Goal: Information Seeking & Learning: Learn about a topic

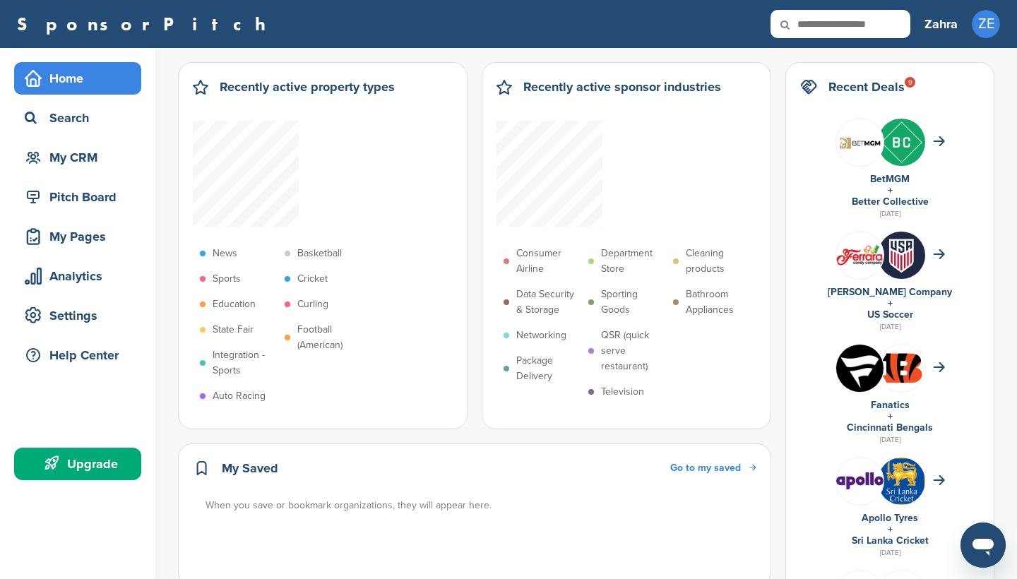
click at [899, 85] on h2 "Recent Deals 9" at bounding box center [867, 87] width 76 height 20
click at [85, 80] on div "Home" at bounding box center [81, 78] width 120 height 25
click at [91, 185] on div "Pitch Board" at bounding box center [81, 196] width 120 height 25
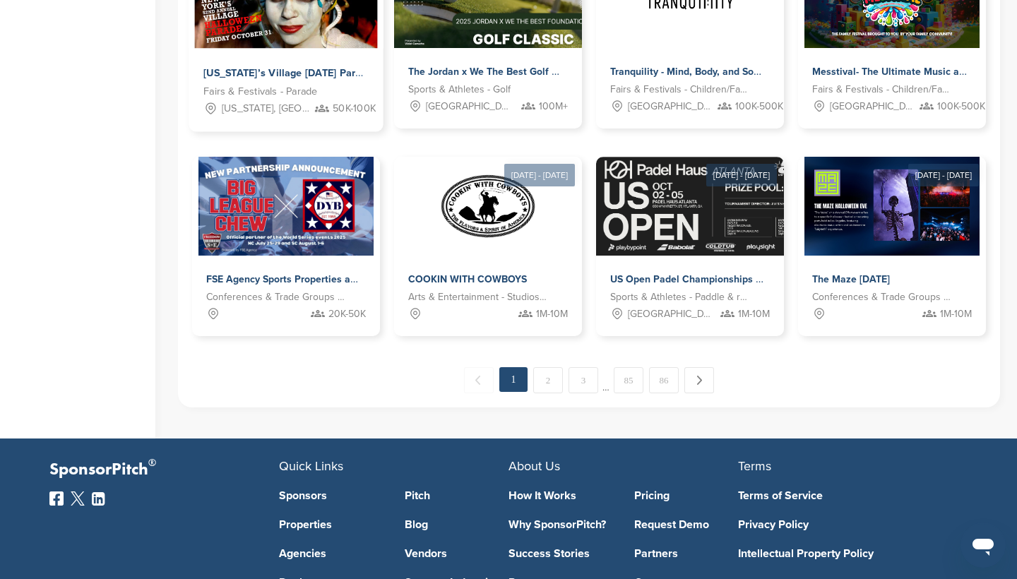
scroll to position [745, 0]
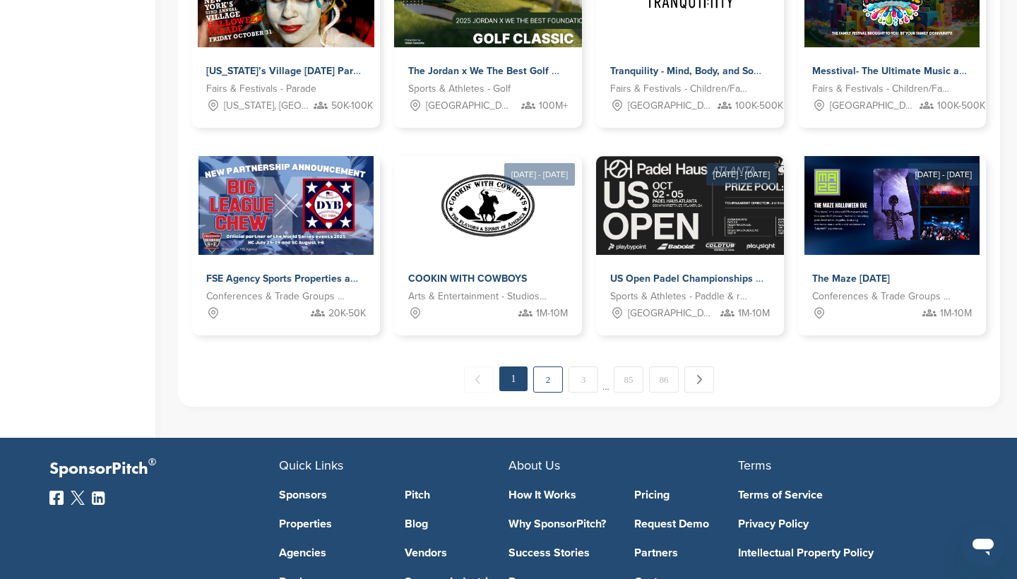
click at [545, 387] on link "2" at bounding box center [548, 380] width 30 height 26
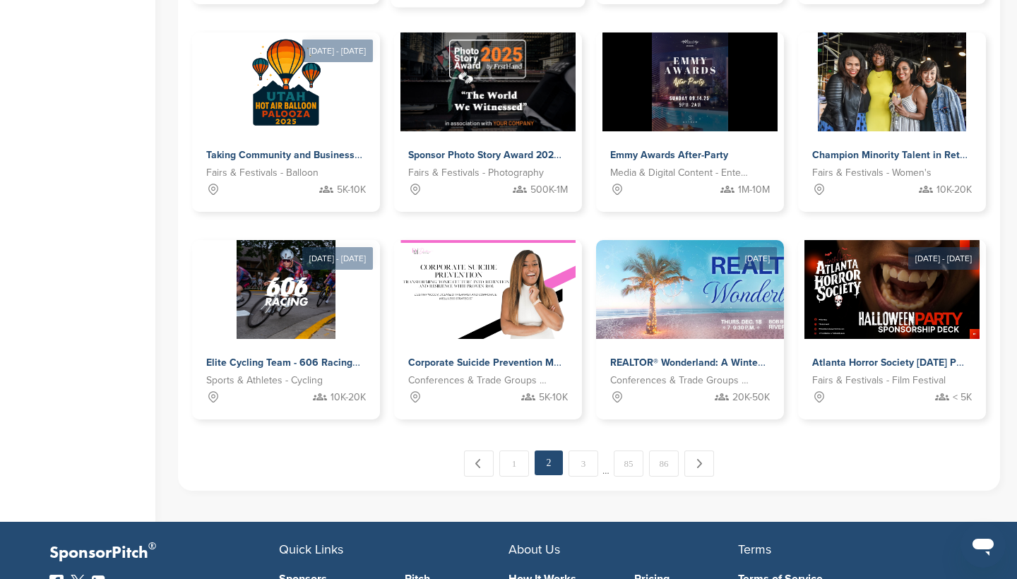
scroll to position [663, 0]
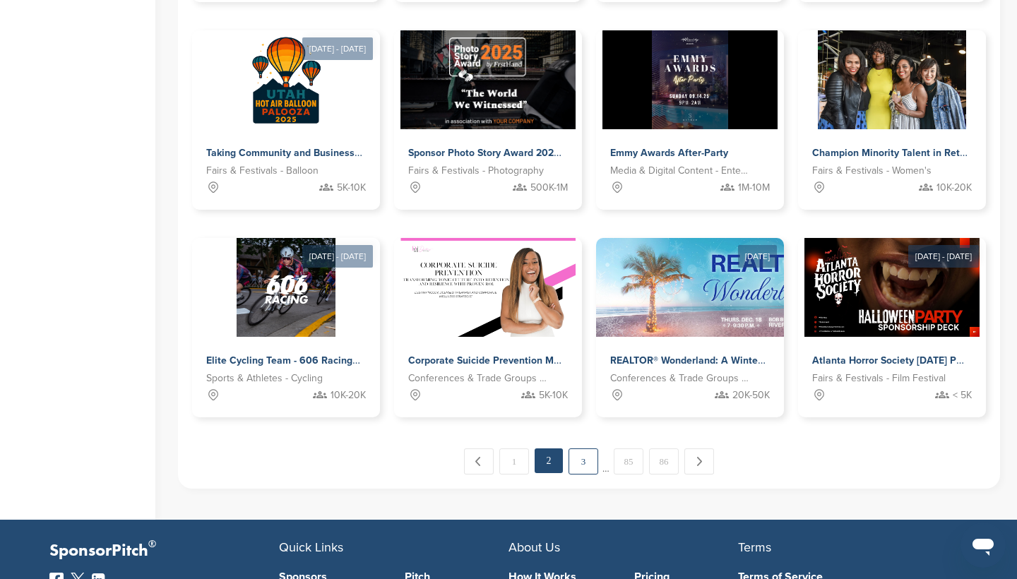
click at [588, 454] on link "3" at bounding box center [584, 462] width 30 height 26
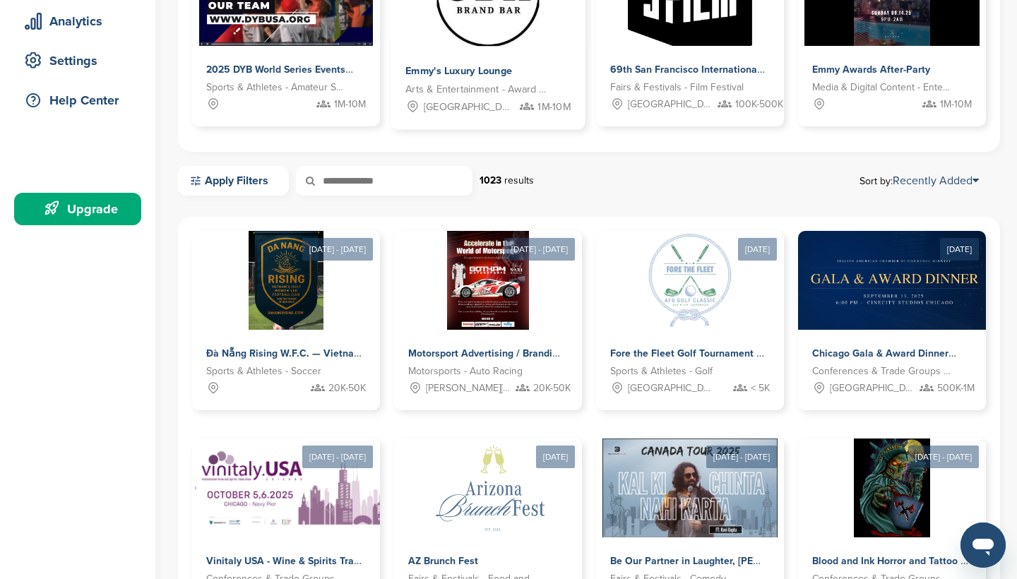
scroll to position [308, 0]
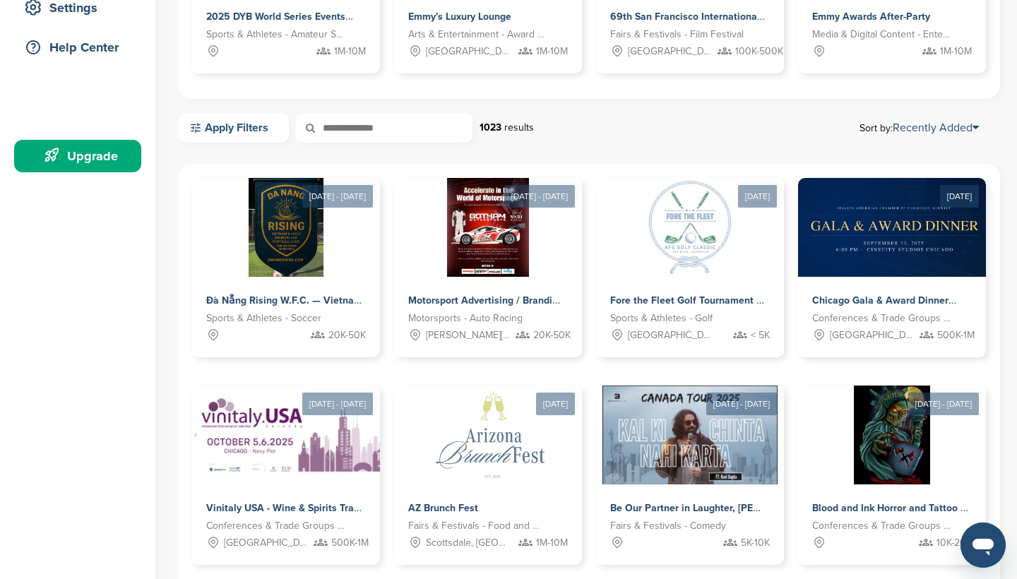
click at [247, 134] on link "Apply Filters" at bounding box center [233, 128] width 111 height 30
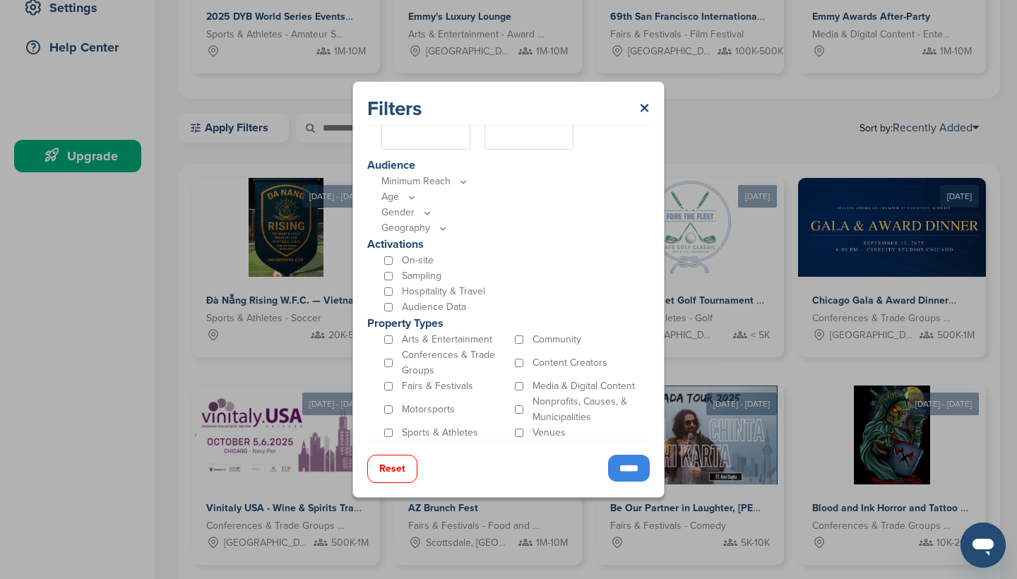
scroll to position [314, 0]
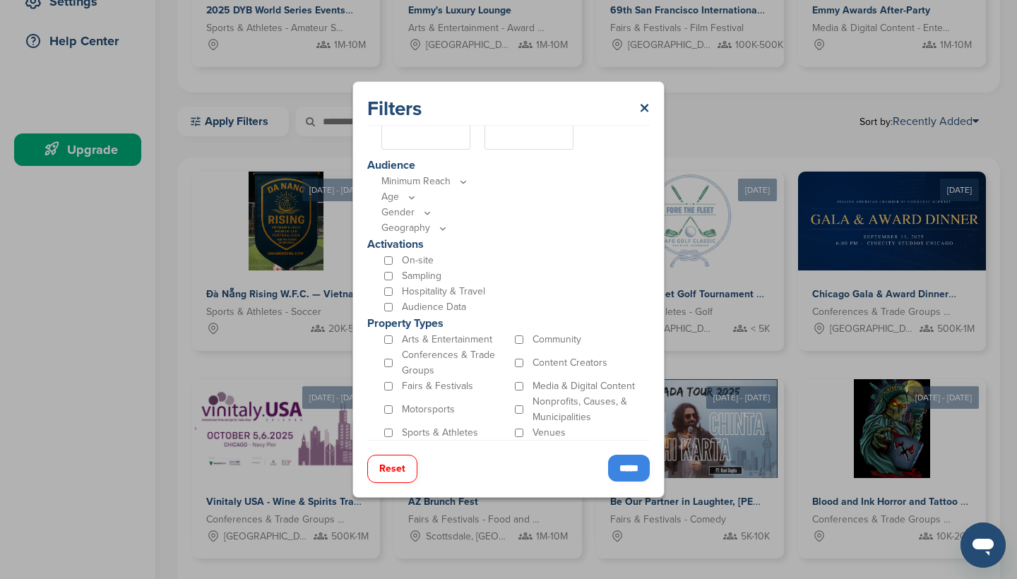
click at [418, 414] on p "Motorsports" at bounding box center [428, 410] width 53 height 16
click at [418, 408] on p "Motorsports" at bounding box center [428, 410] width 53 height 16
click at [423, 431] on p "Sports & Athletes" at bounding box center [440, 433] width 76 height 16
click at [419, 420] on div "Motorsports" at bounding box center [447, 409] width 131 height 31
click at [485, 379] on div "Fairs & Festivals" at bounding box center [447, 387] width 131 height 16
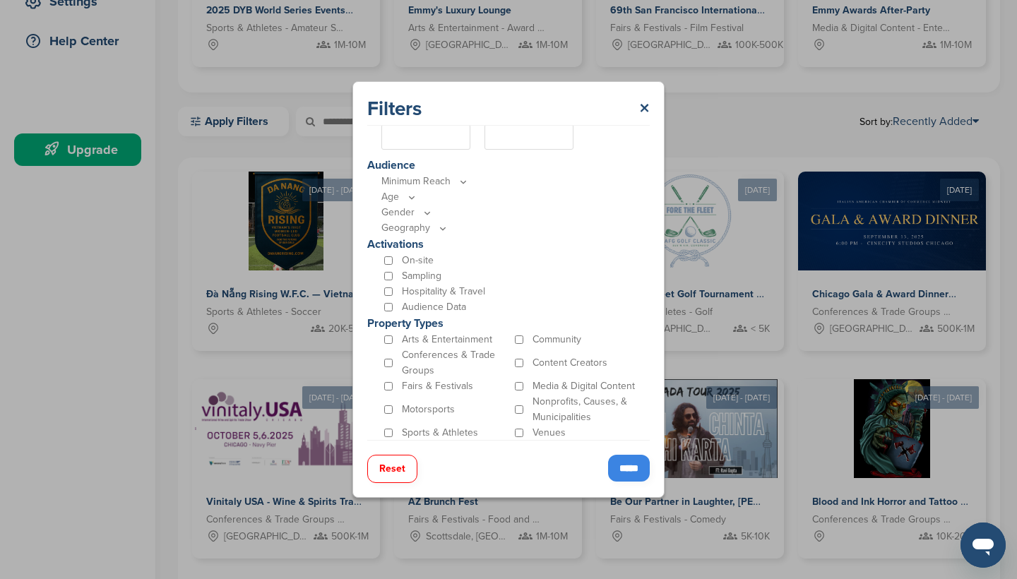
click at [524, 337] on div "Community" at bounding box center [577, 340] width 131 height 16
click at [625, 466] on input "*****" at bounding box center [629, 468] width 42 height 27
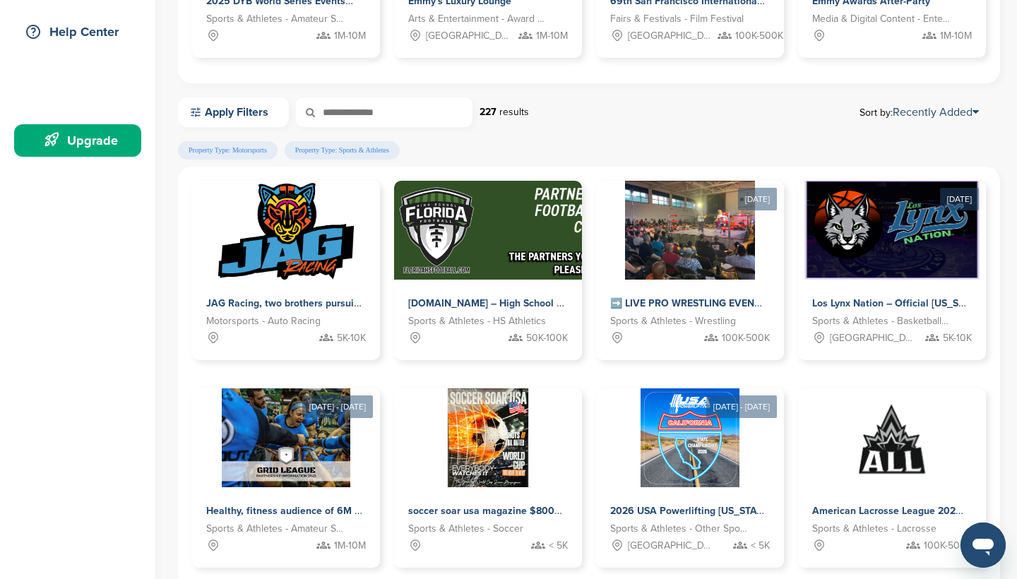
scroll to position [328, 0]
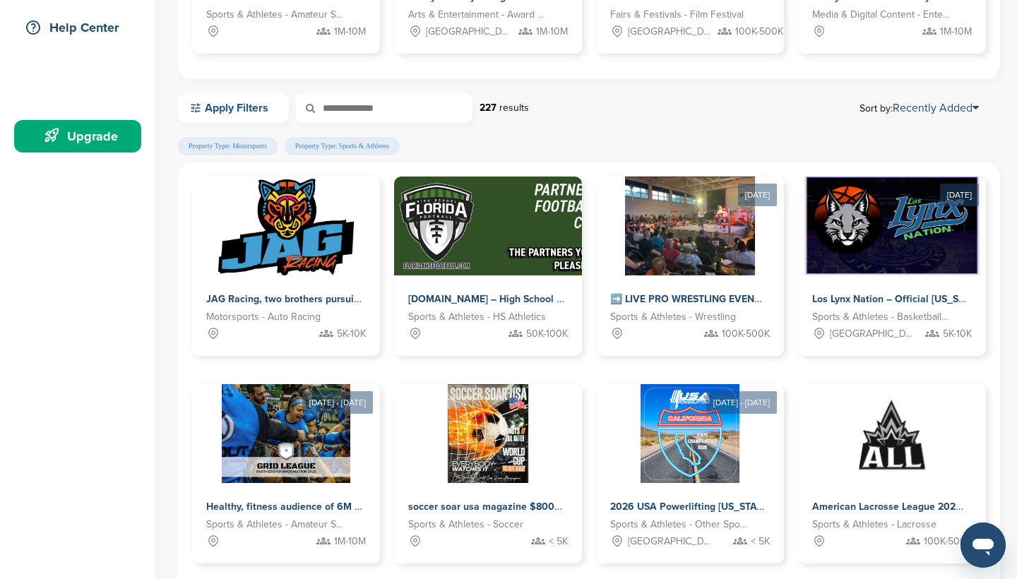
click at [270, 109] on link "Apply Filters" at bounding box center [233, 108] width 111 height 30
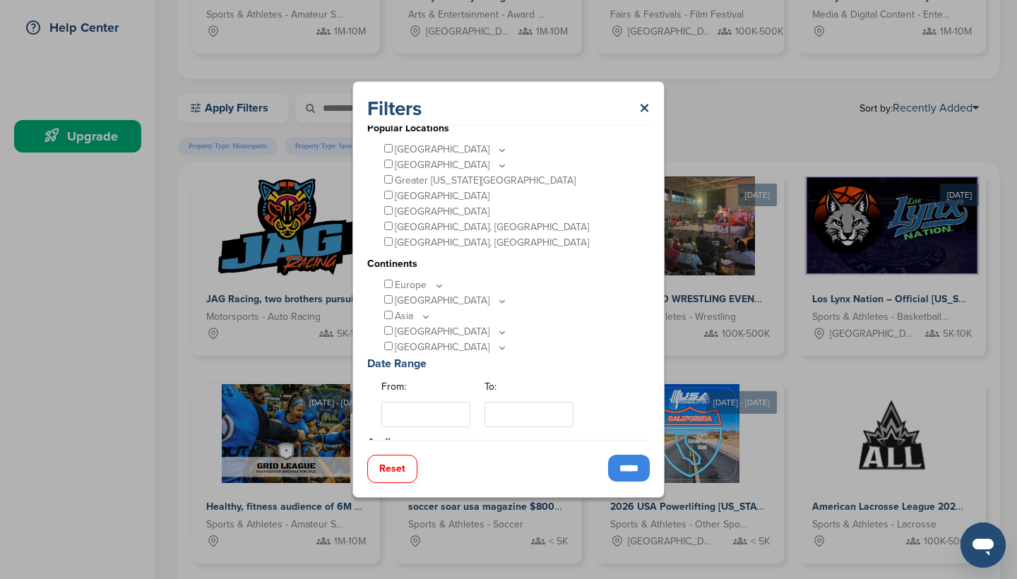
scroll to position [61, 0]
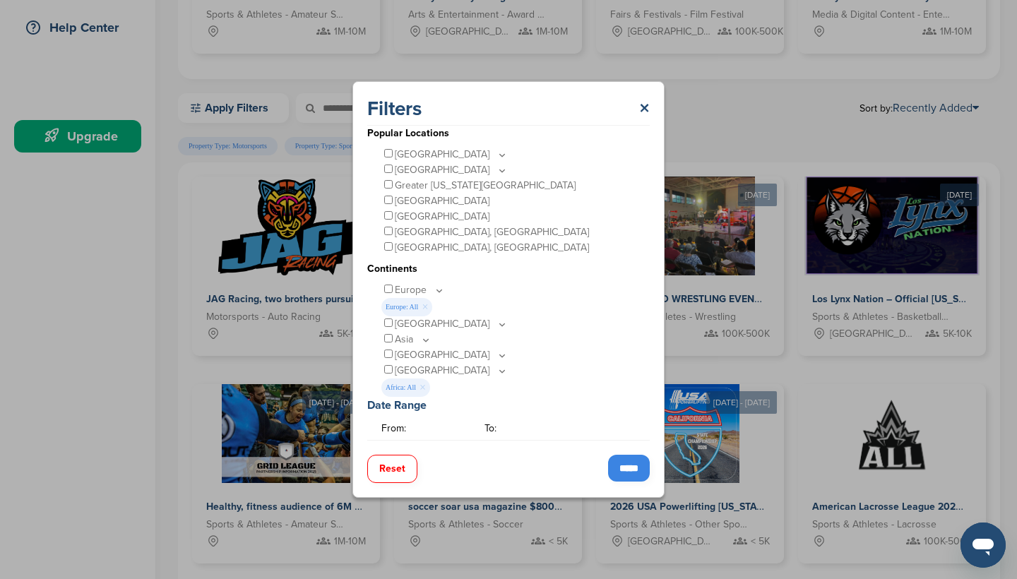
click at [497, 370] on icon at bounding box center [502, 371] width 11 height 12
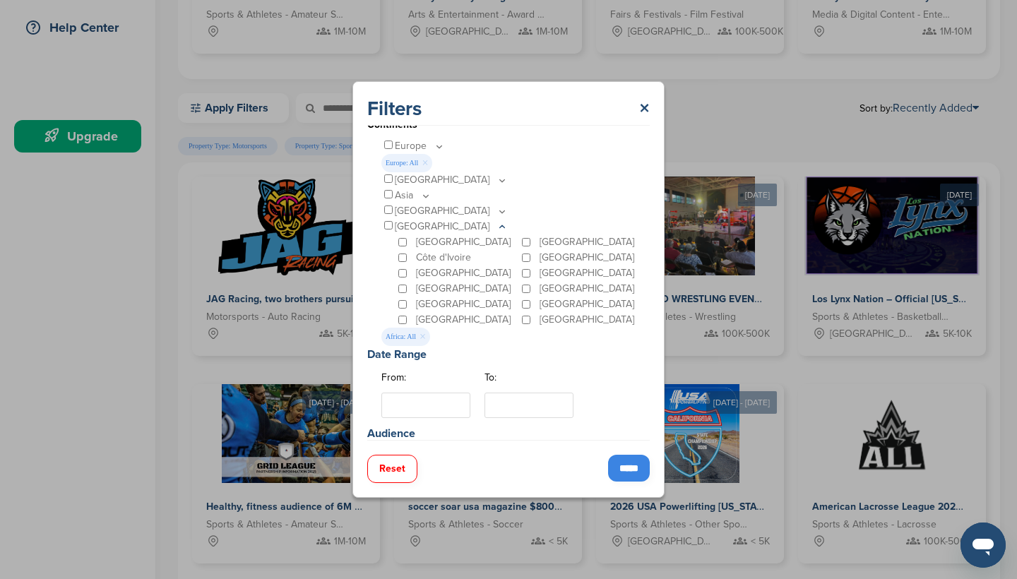
scroll to position [223, 0]
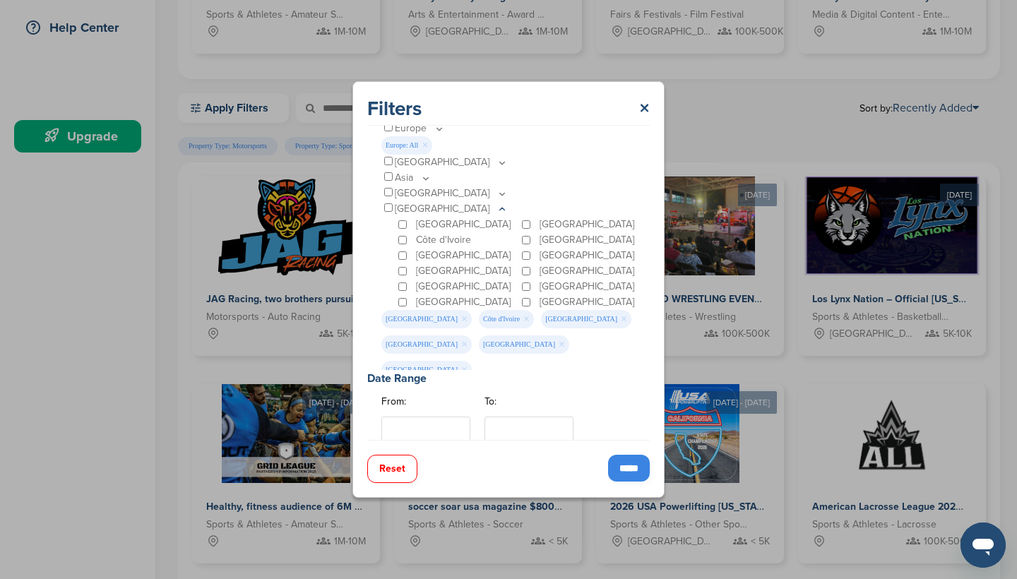
click at [403, 291] on div "[GEOGRAPHIC_DATA]" at bounding box center [458, 287] width 124 height 16
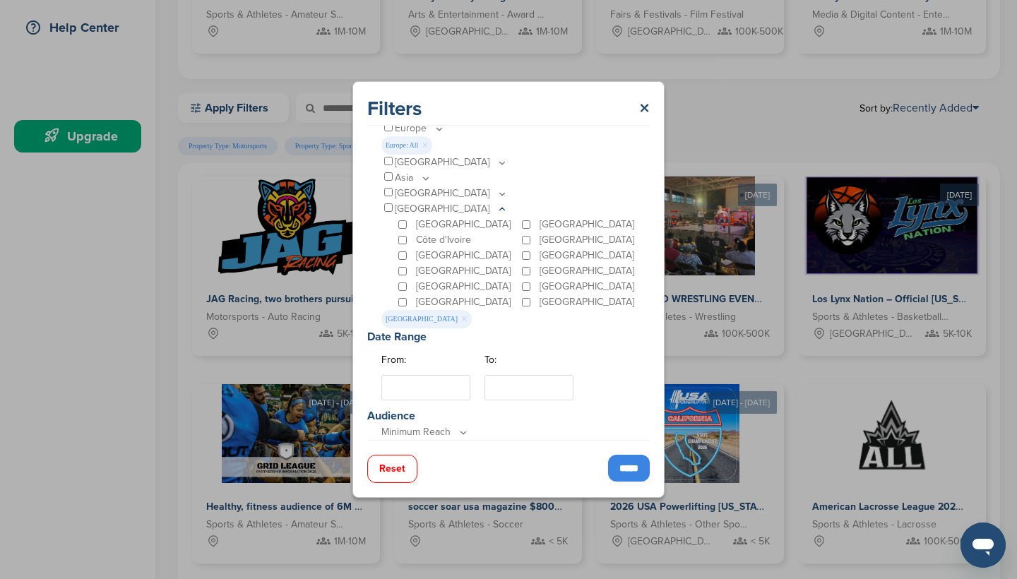
click at [621, 466] on input "*****" at bounding box center [629, 468] width 42 height 27
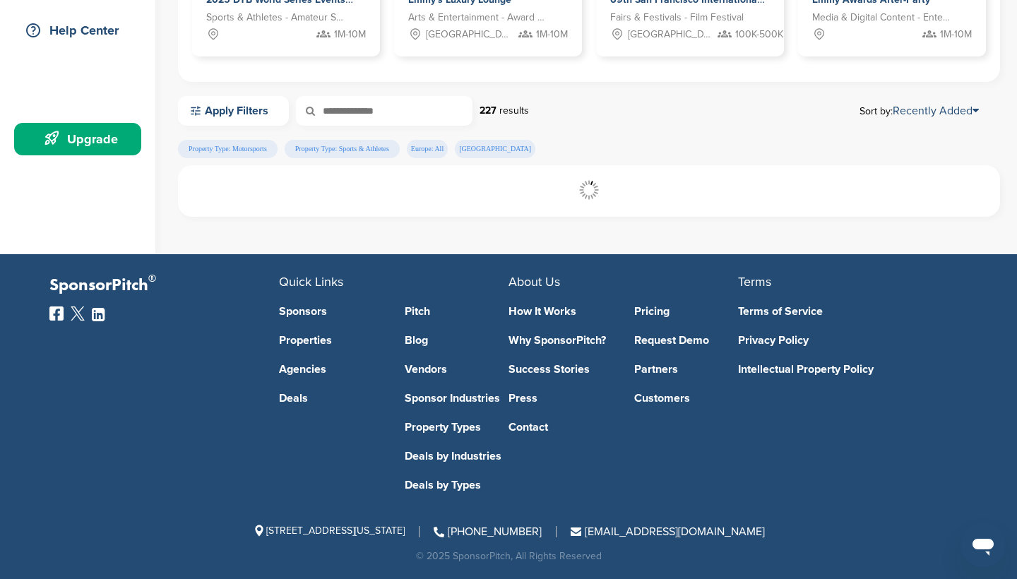
scroll to position [325, 0]
click at [495, 111] on span "results" at bounding box center [508, 111] width 30 height 12
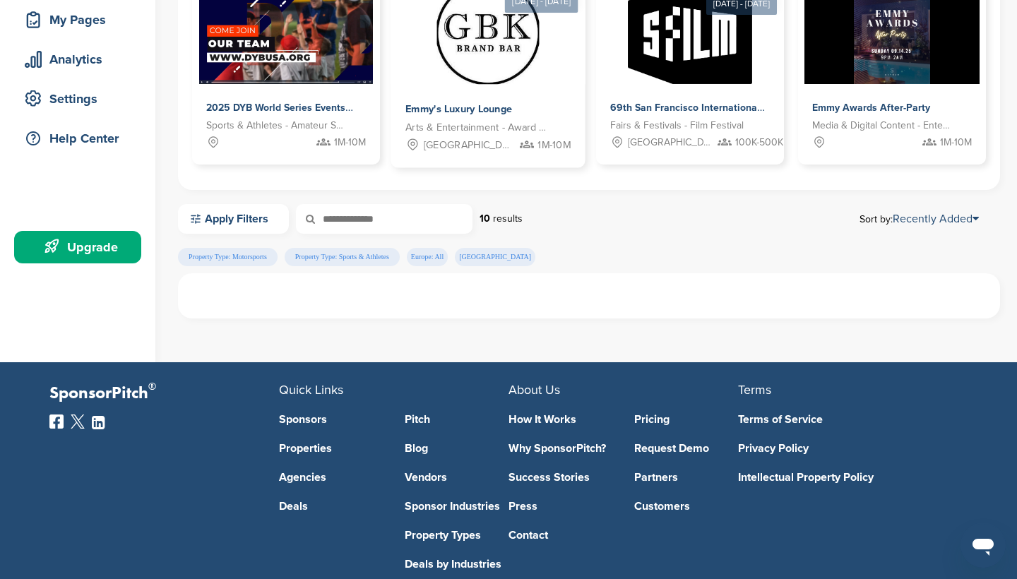
scroll to position [314, 0]
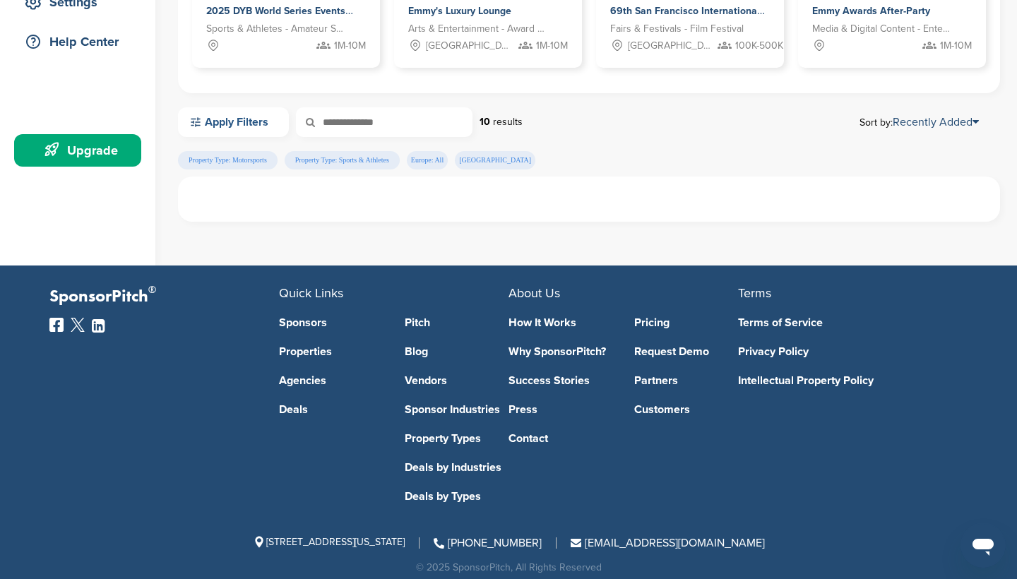
click at [262, 119] on link "Apply Filters" at bounding box center [233, 122] width 111 height 30
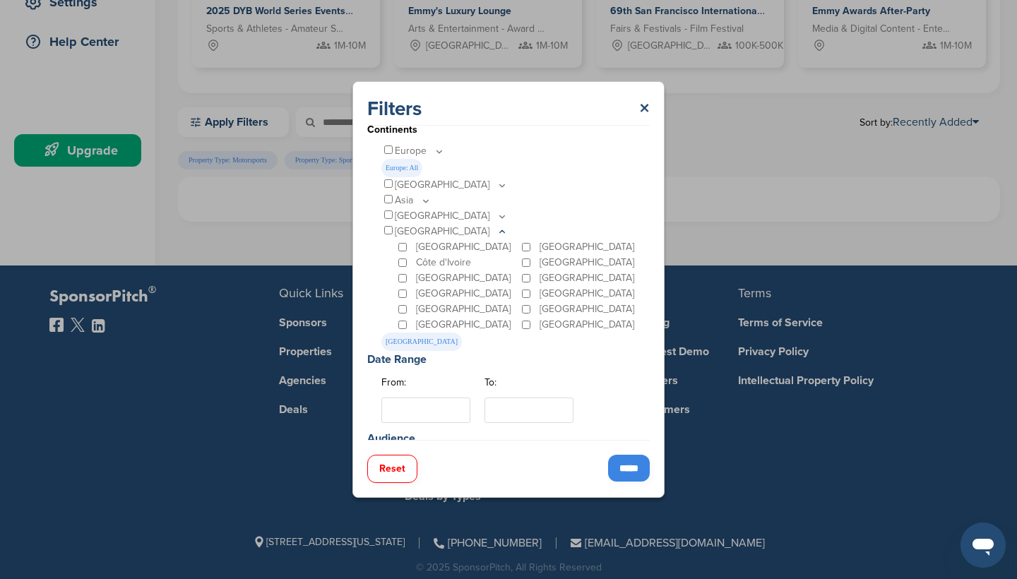
scroll to position [196, 0]
click at [631, 468] on input "*****" at bounding box center [629, 468] width 42 height 27
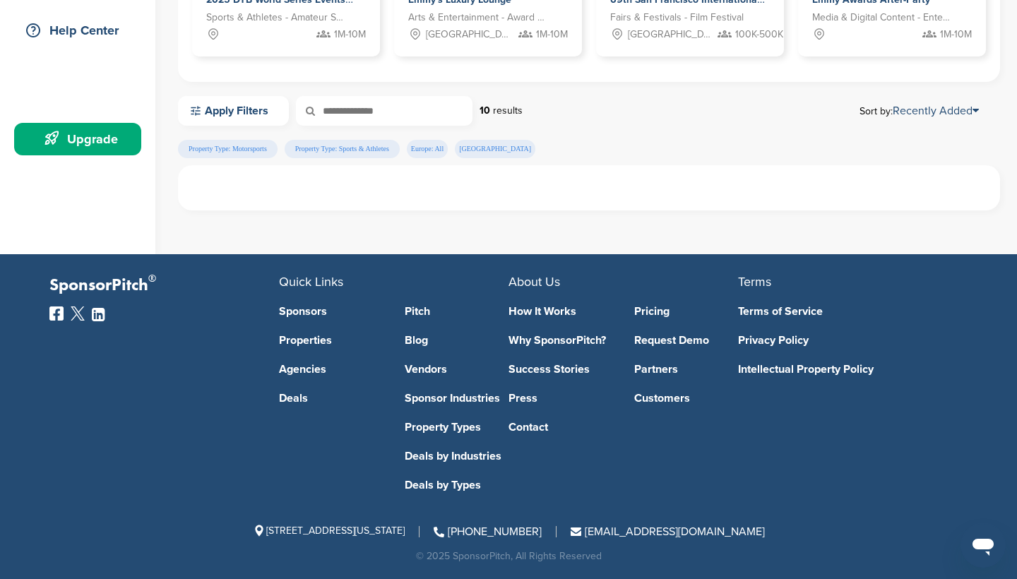
click at [487, 184] on div at bounding box center [589, 187] width 822 height 45
click at [276, 119] on link "Apply Filters" at bounding box center [233, 111] width 111 height 30
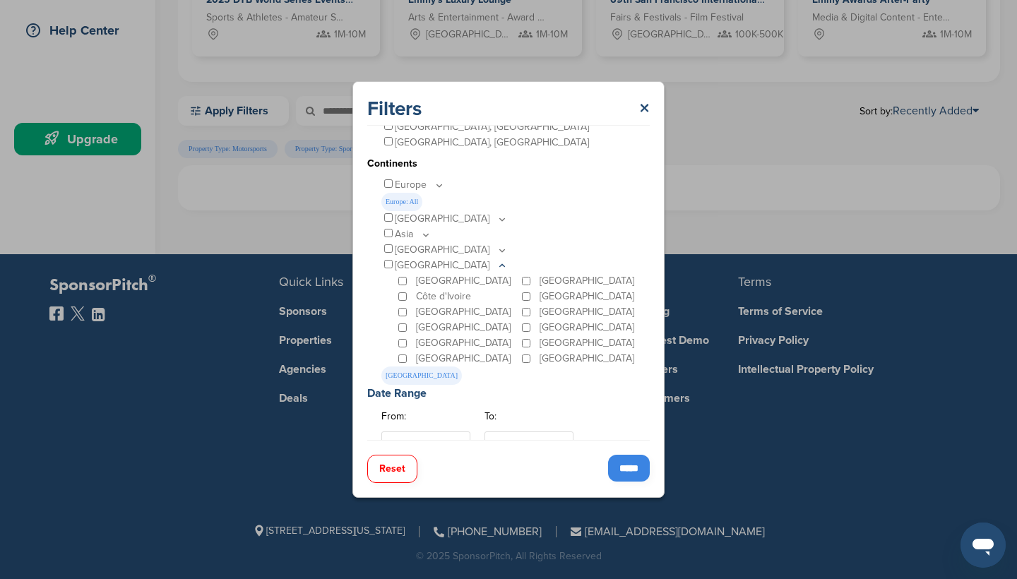
scroll to position [166, 0]
click at [497, 265] on icon at bounding box center [502, 267] width 11 height 12
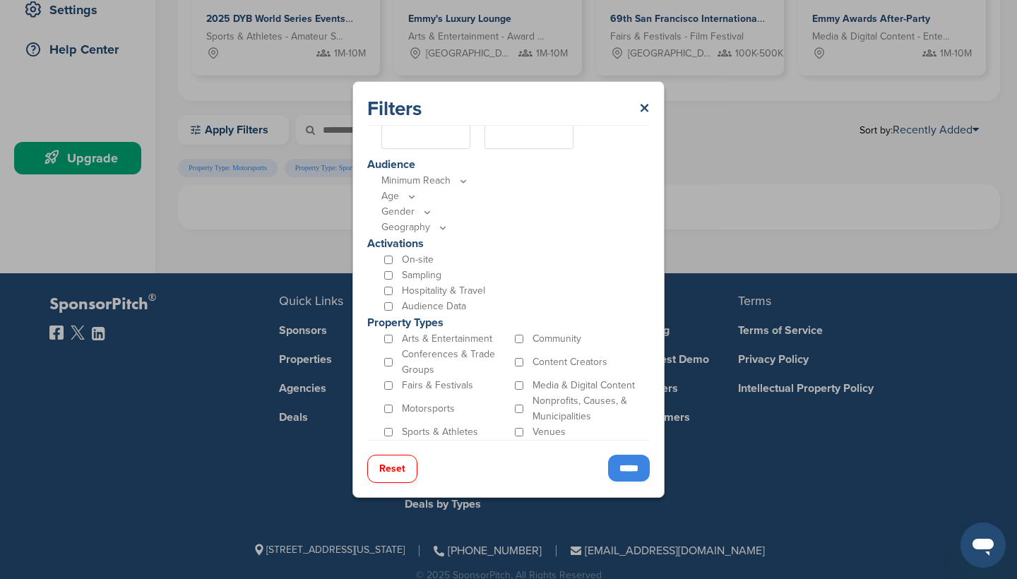
scroll to position [381, 0]
click at [619, 464] on input "*****" at bounding box center [629, 468] width 42 height 27
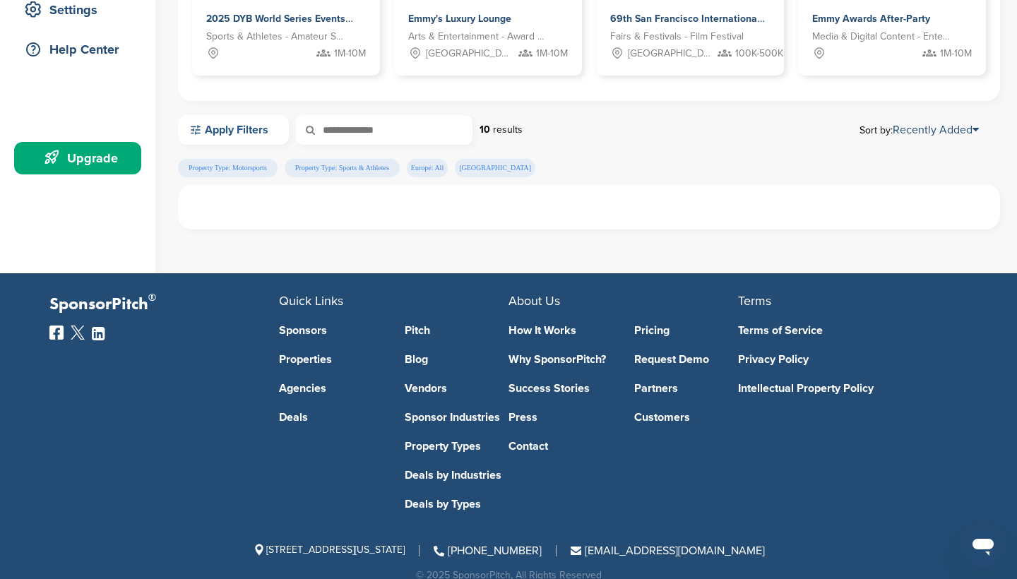
click at [271, 137] on link "Apply Filters" at bounding box center [233, 130] width 111 height 30
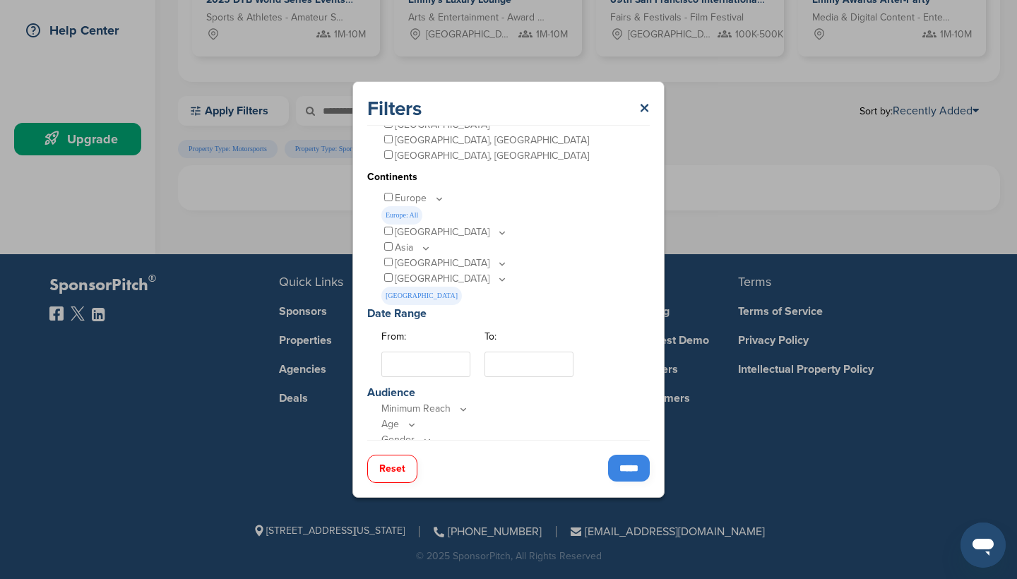
scroll to position [140, 0]
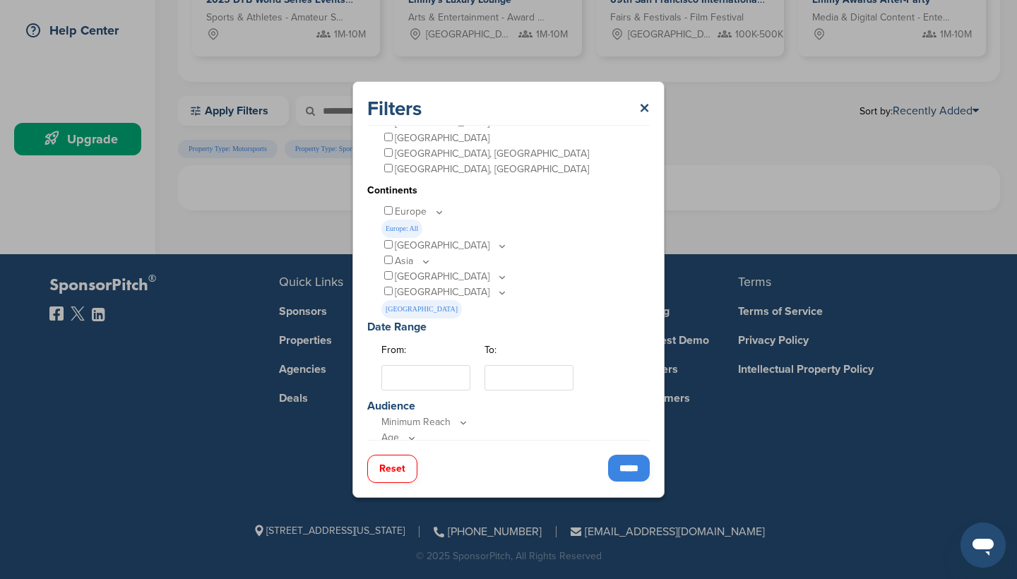
click at [500, 277] on icon at bounding box center [502, 277] width 5 height 2
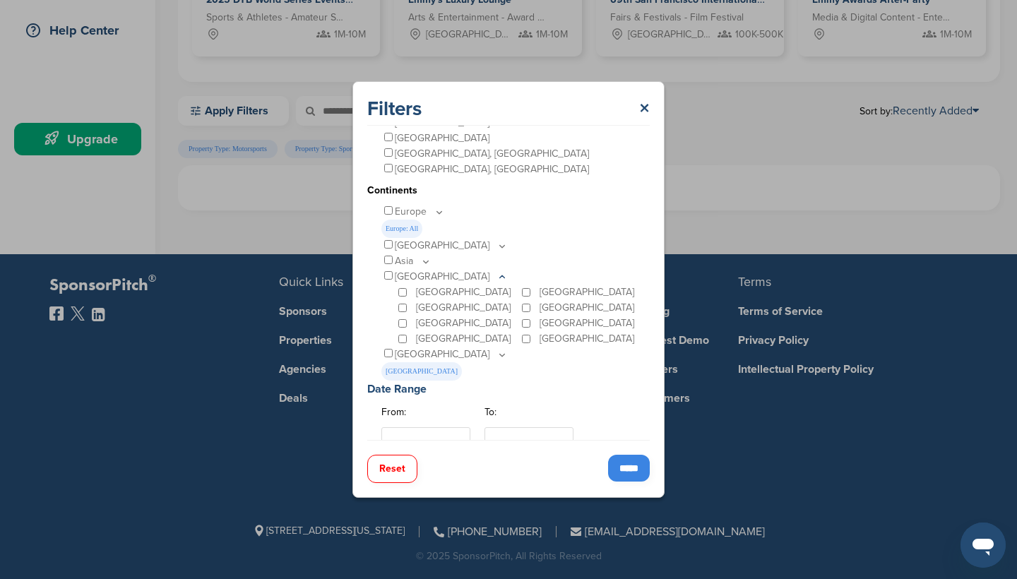
click at [500, 277] on icon at bounding box center [502, 277] width 5 height 2
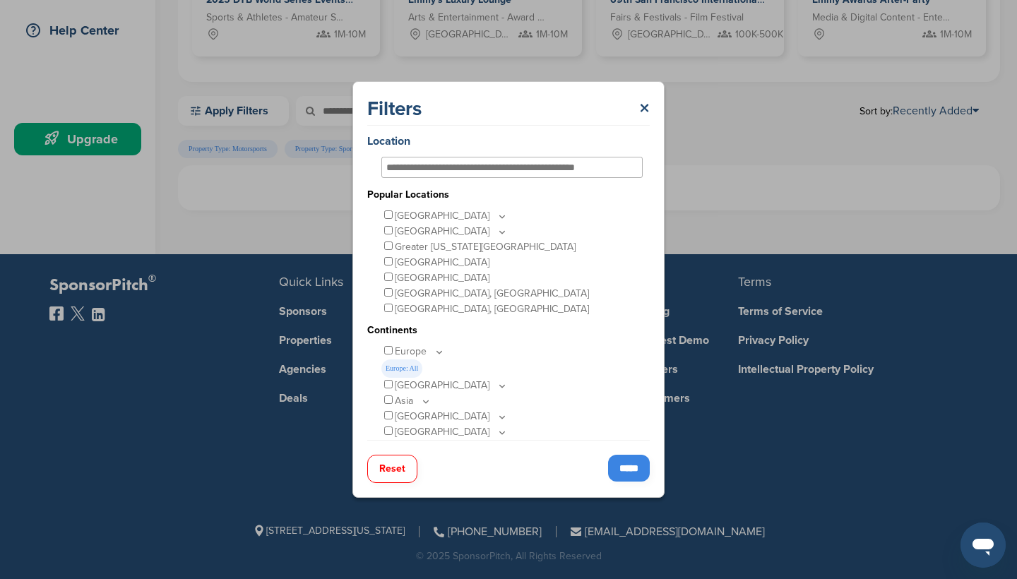
scroll to position [0, 0]
click at [615, 456] on input "*****" at bounding box center [629, 468] width 42 height 27
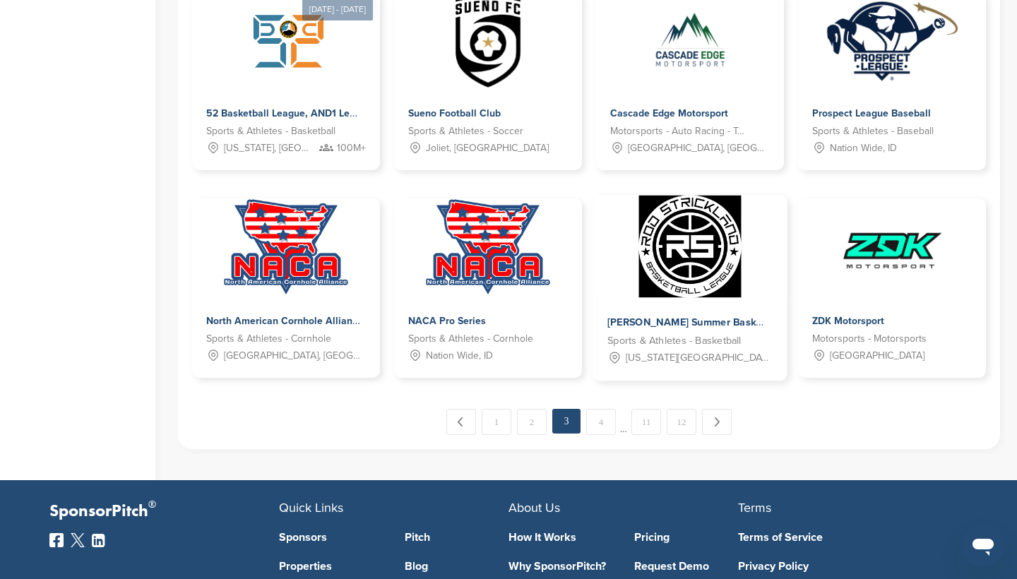
scroll to position [725, 0]
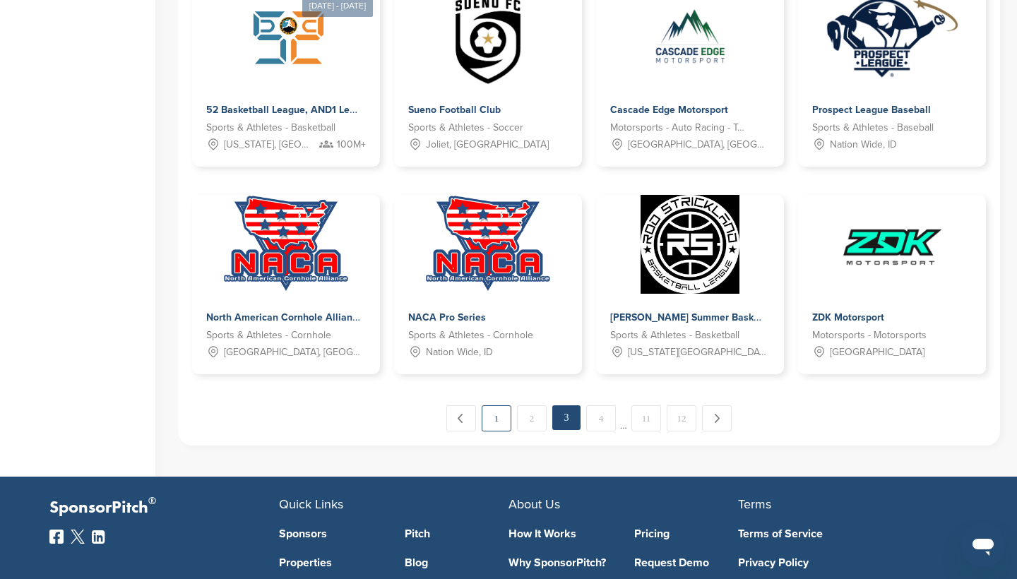
click at [509, 419] on link "1" at bounding box center [497, 419] width 30 height 26
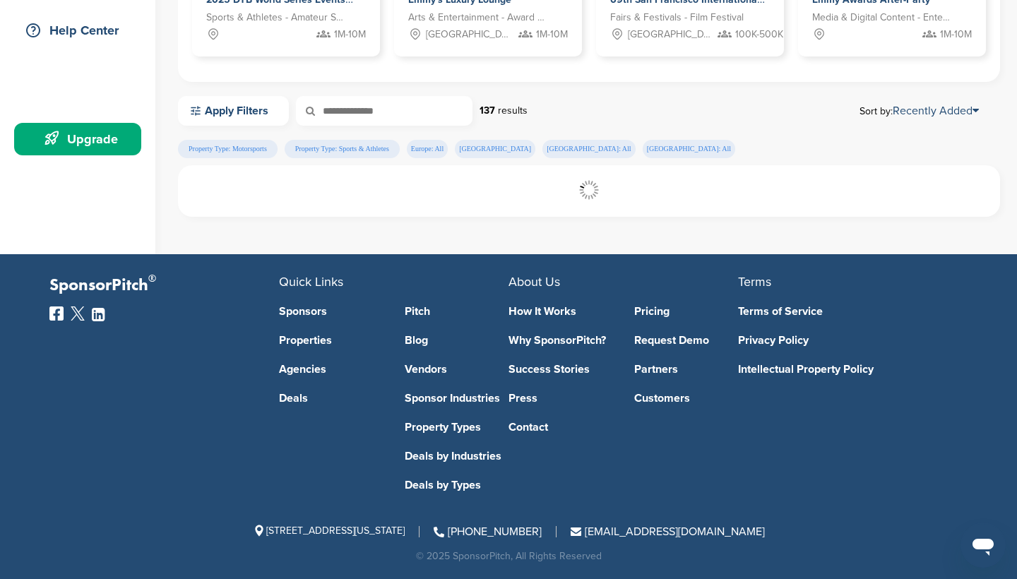
scroll to position [325, 0]
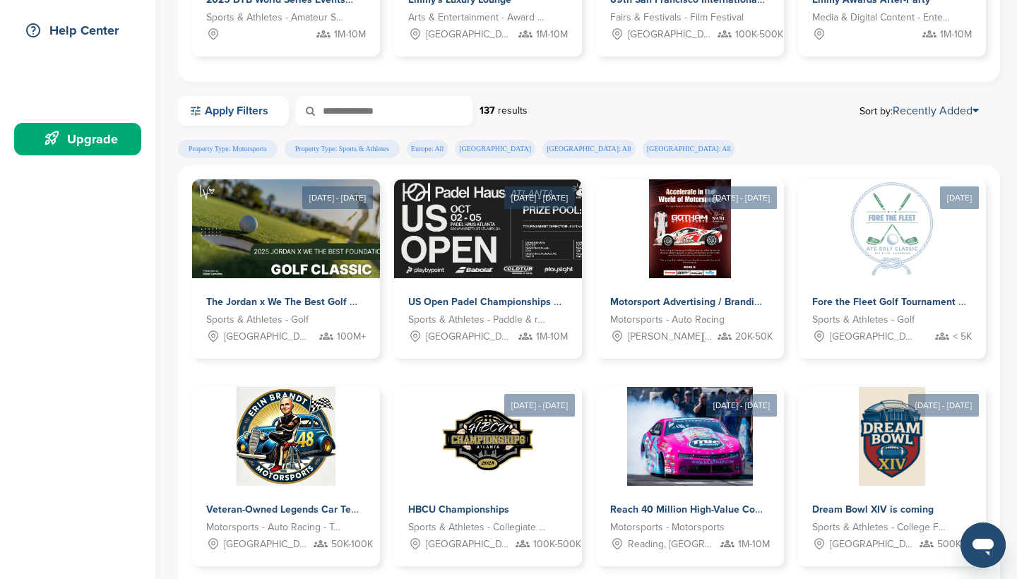
click at [247, 113] on link "Apply Filters" at bounding box center [233, 111] width 111 height 30
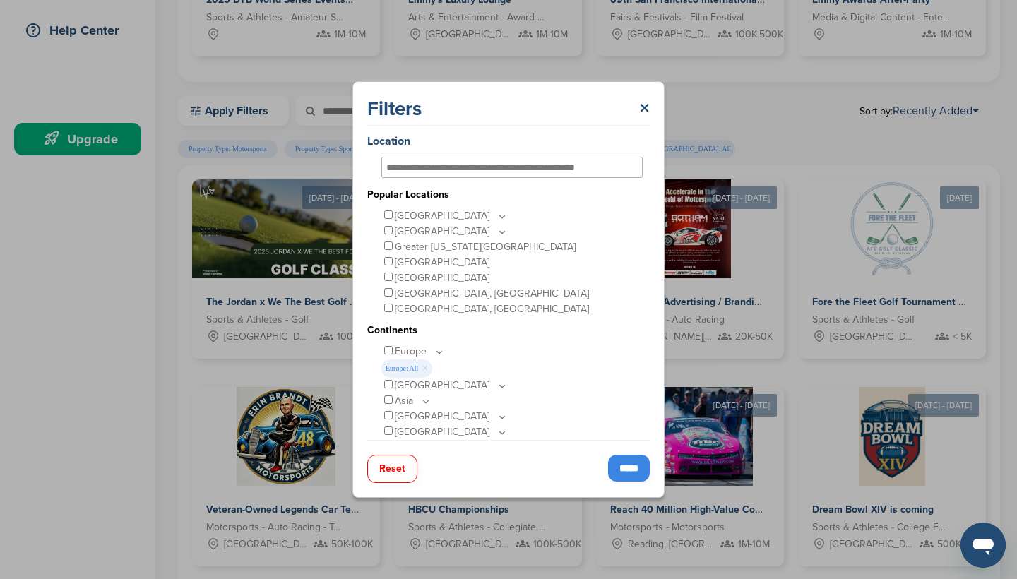
click at [386, 224] on div "[GEOGRAPHIC_DATA]" at bounding box center [512, 232] width 261 height 16
click at [628, 471] on input "*****" at bounding box center [629, 468] width 42 height 27
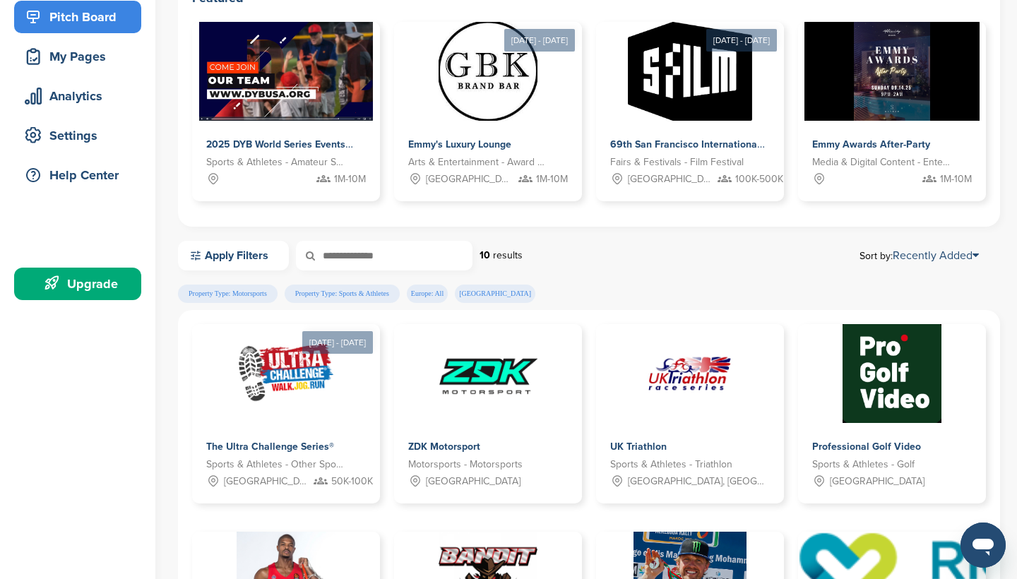
scroll to position [26, 0]
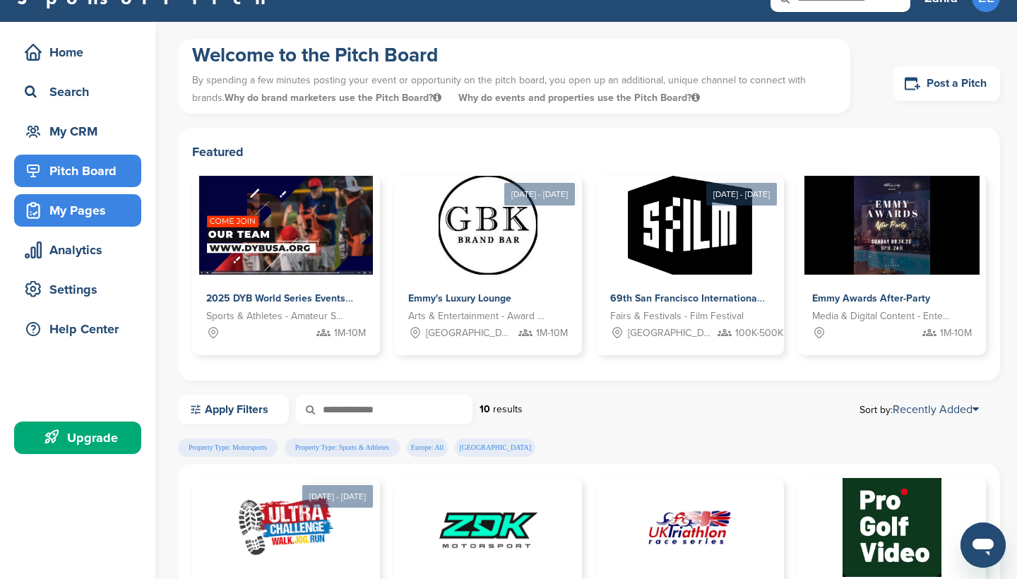
click at [110, 204] on div "My Pages" at bounding box center [81, 210] width 120 height 25
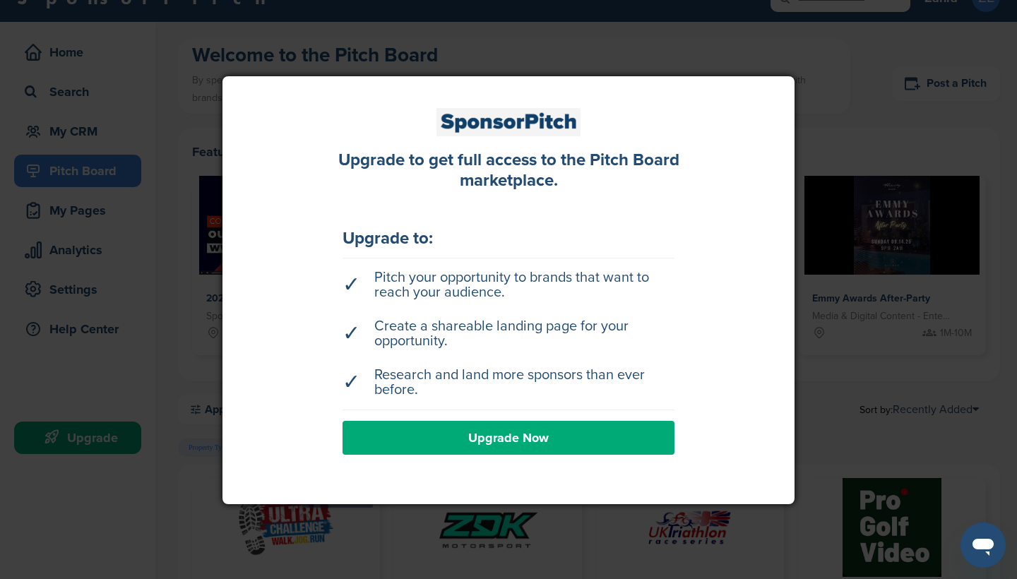
click at [623, 47] on div at bounding box center [508, 289] width 1017 height 579
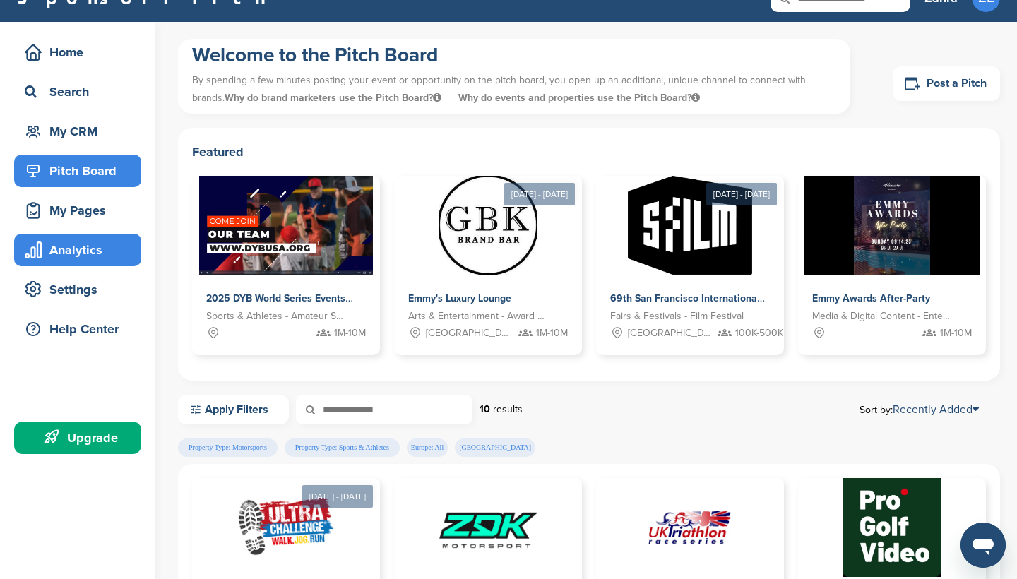
click at [107, 261] on div "Analytics" at bounding box center [81, 249] width 120 height 25
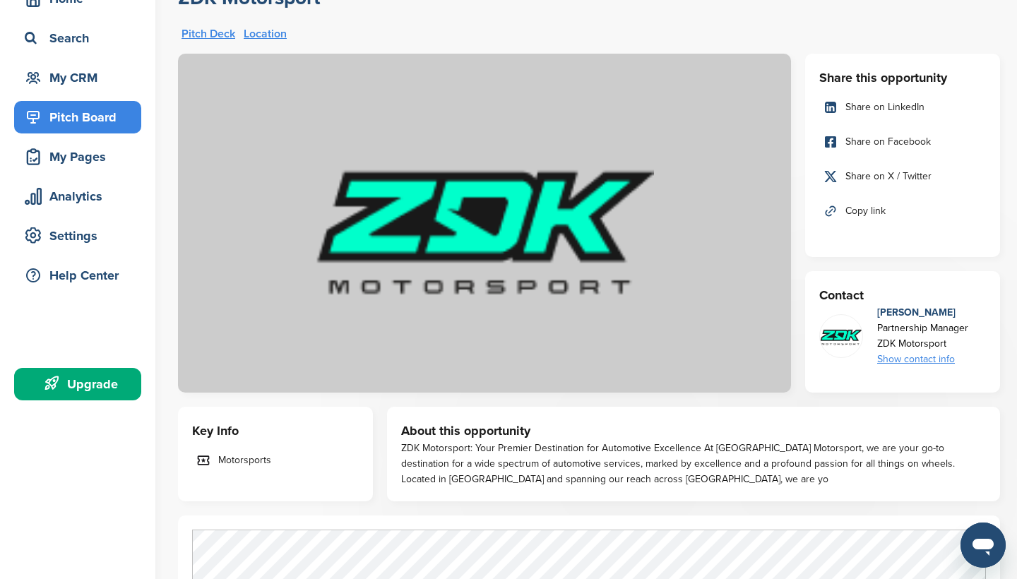
scroll to position [81, 0]
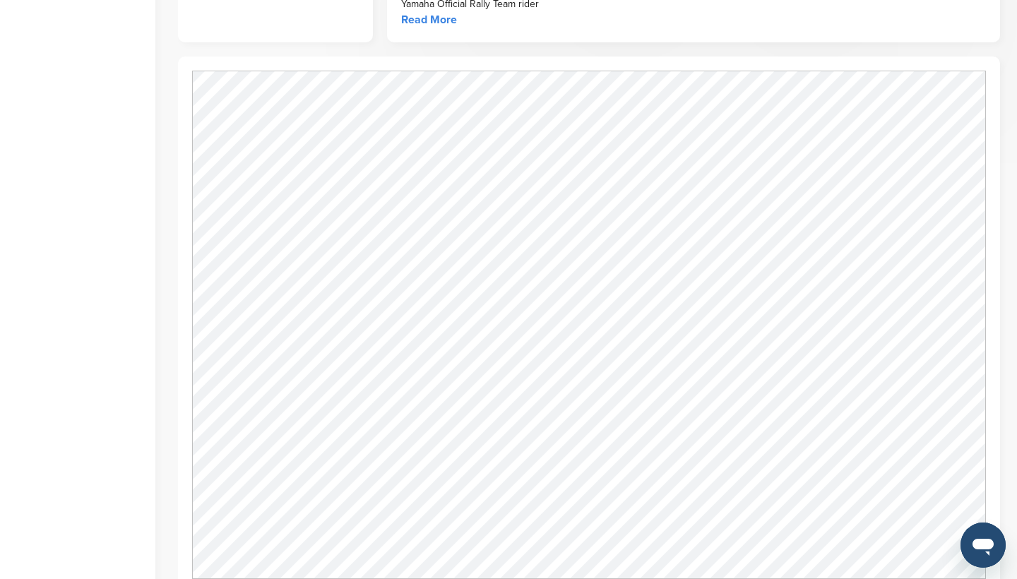
scroll to position [542, 0]
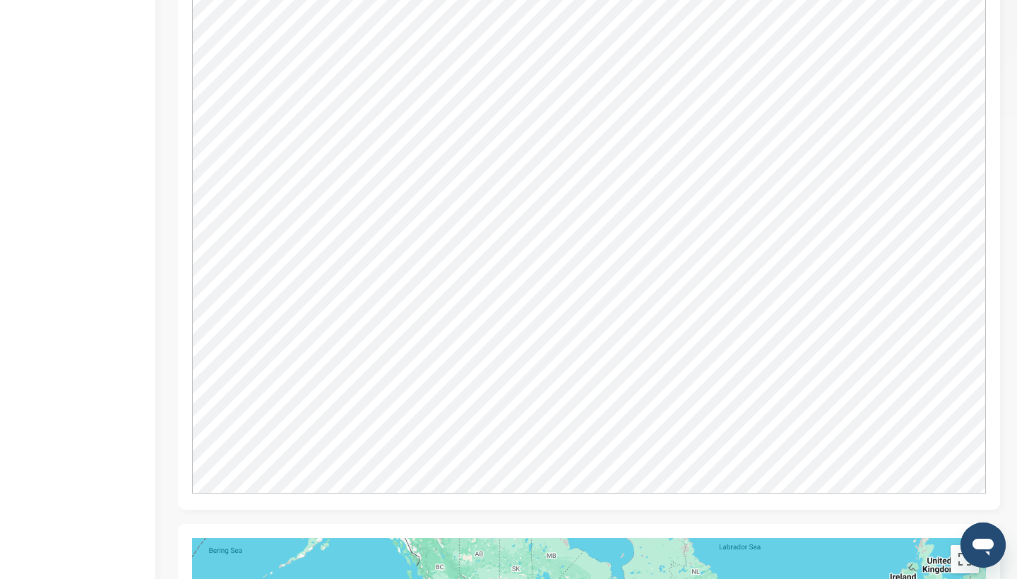
scroll to position [603, 0]
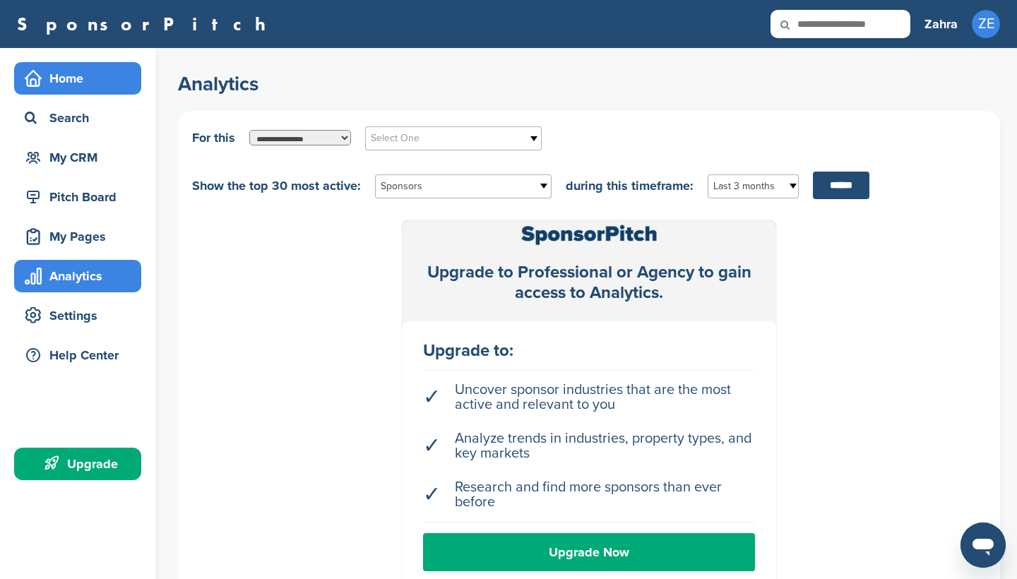
click at [83, 67] on div "Home" at bounding box center [81, 78] width 120 height 25
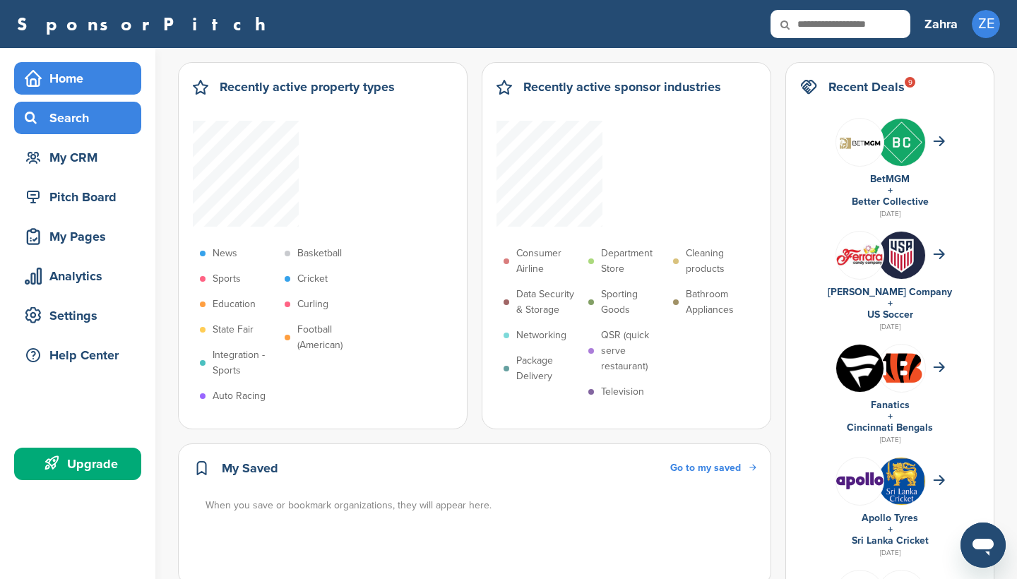
click at [79, 119] on div "Search" at bounding box center [81, 117] width 120 height 25
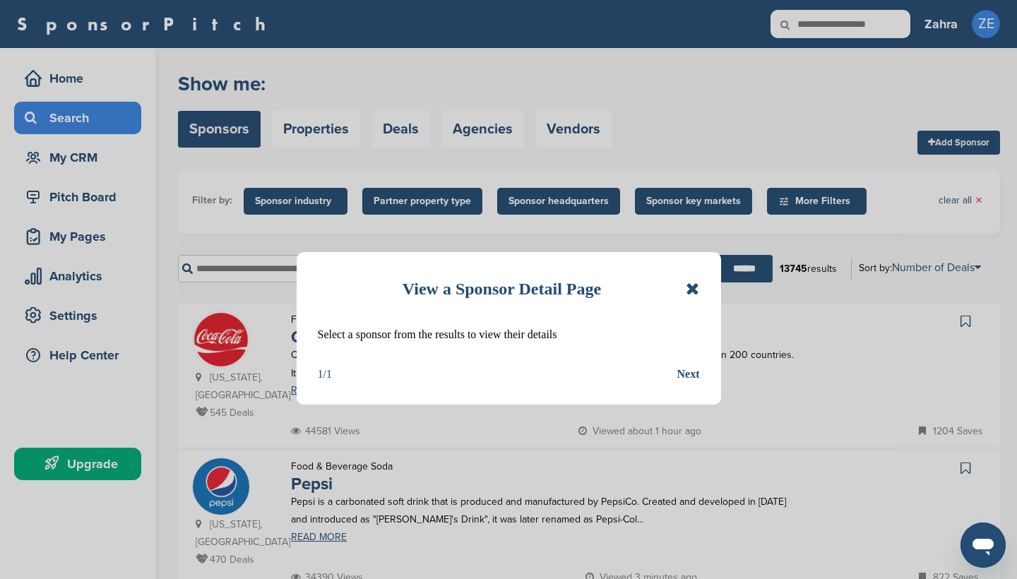
click at [692, 292] on icon at bounding box center [692, 288] width 13 height 17
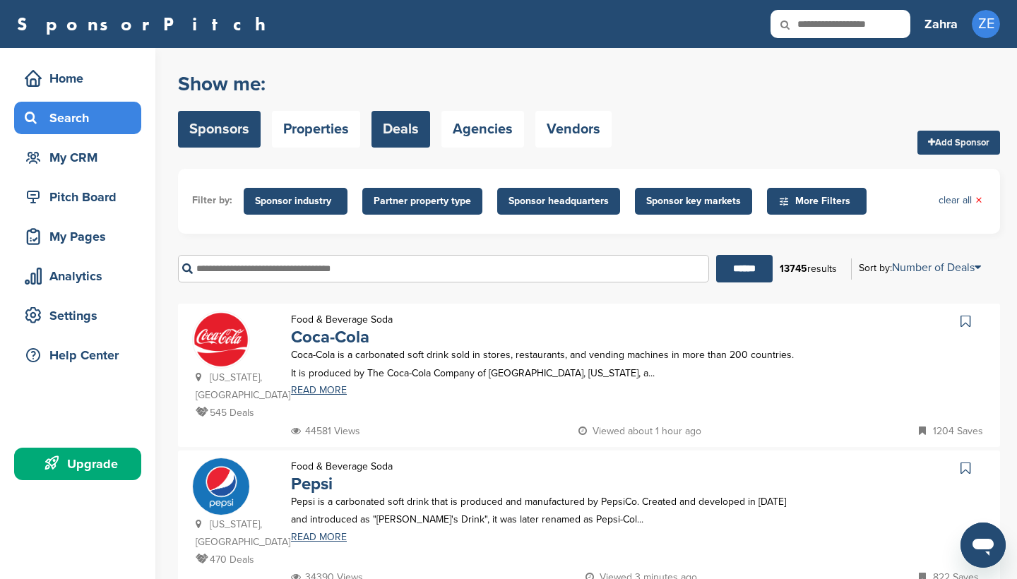
click at [401, 127] on link "Deals" at bounding box center [401, 129] width 59 height 37
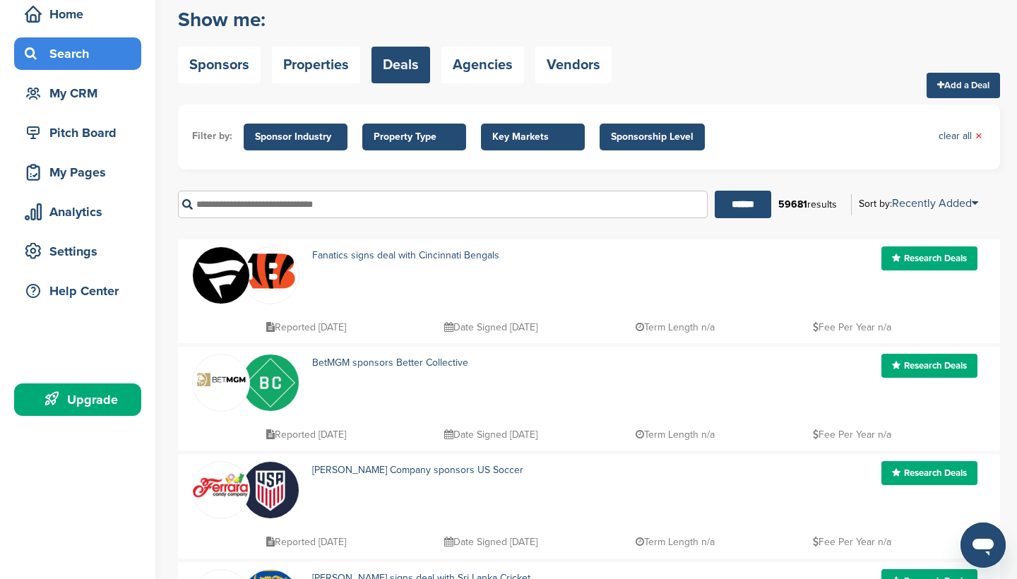
scroll to position [69, 0]
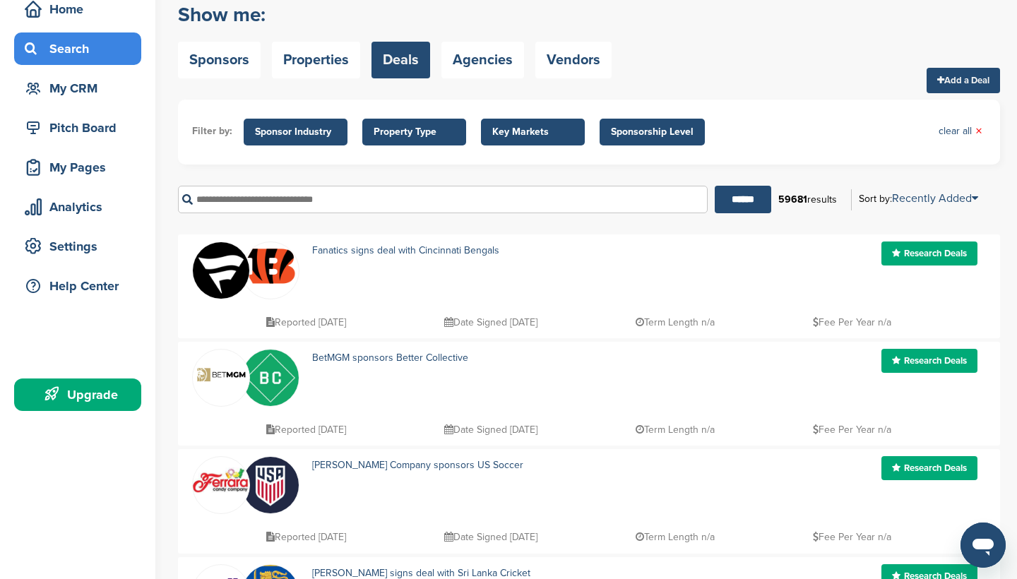
click at [319, 141] on span "Sponsor Industry" at bounding box center [296, 132] width 104 height 27
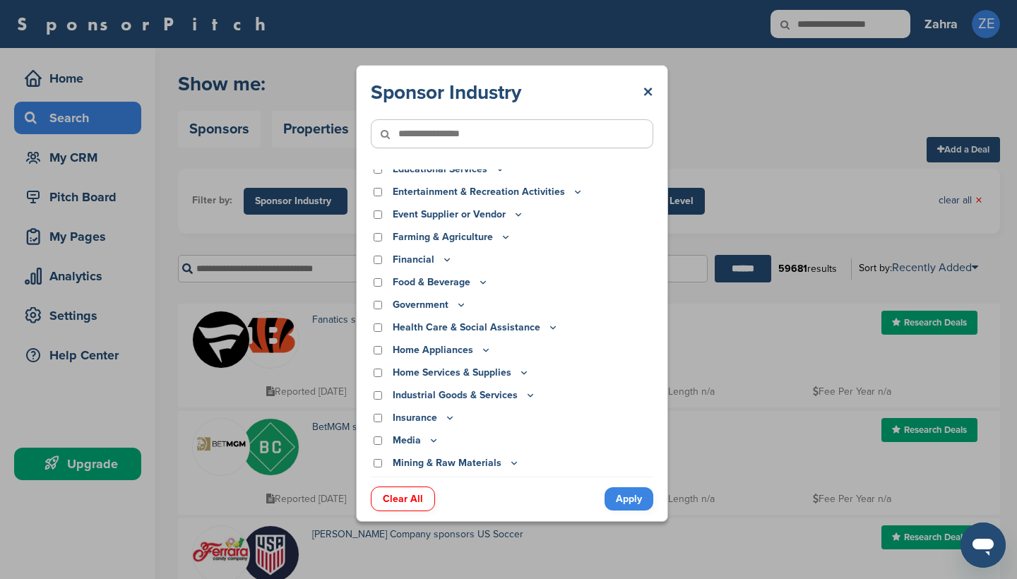
scroll to position [143, 0]
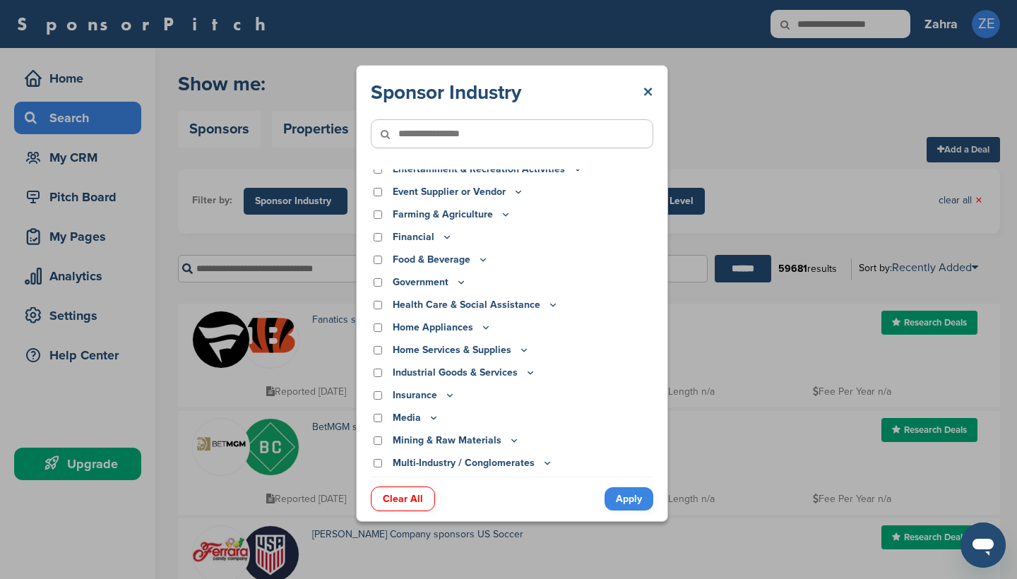
click at [651, 92] on link "×" at bounding box center [648, 92] width 11 height 25
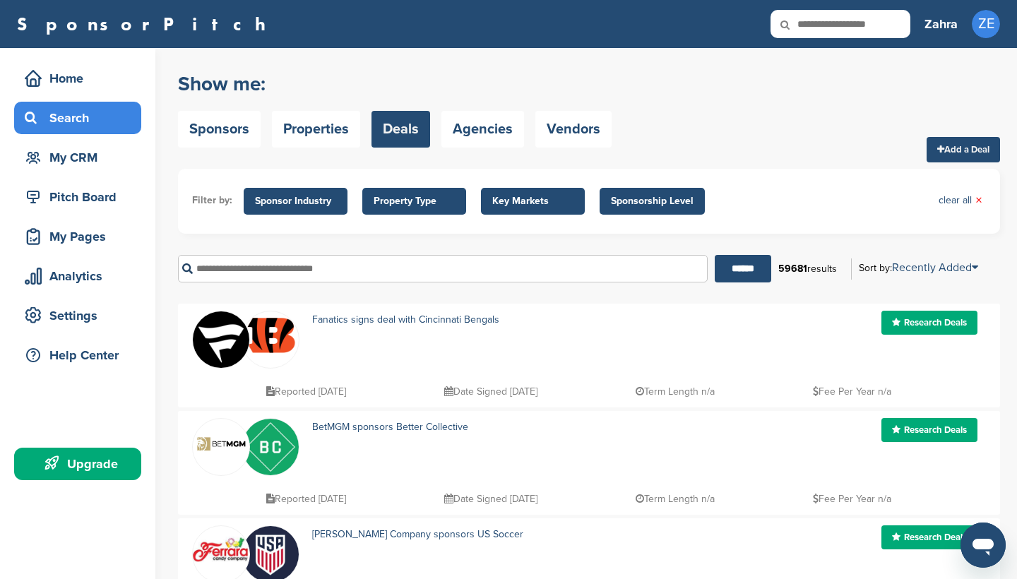
click at [547, 199] on span "Key Markets" at bounding box center [532, 202] width 81 height 16
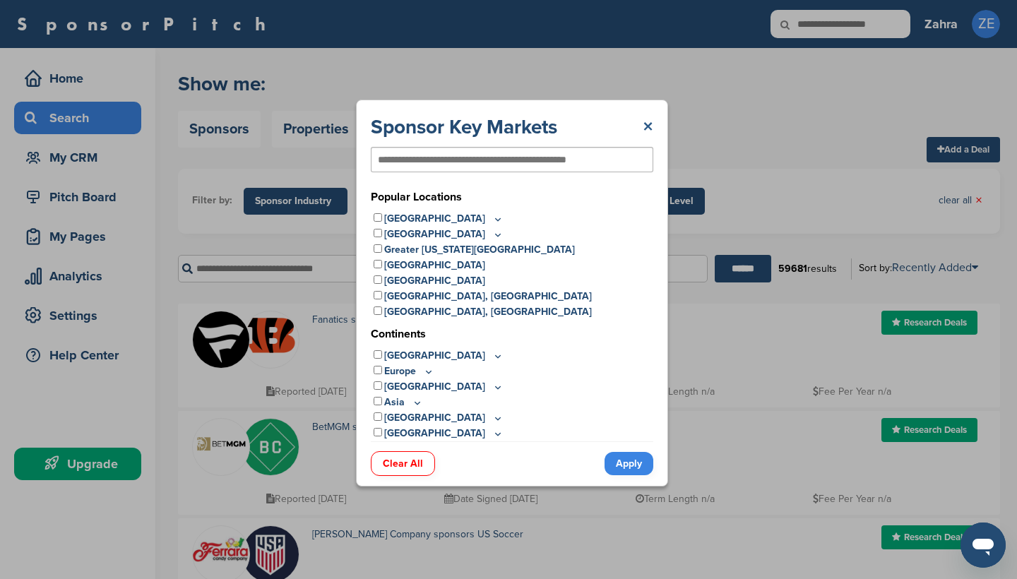
click at [644, 126] on link "×" at bounding box center [648, 126] width 11 height 25
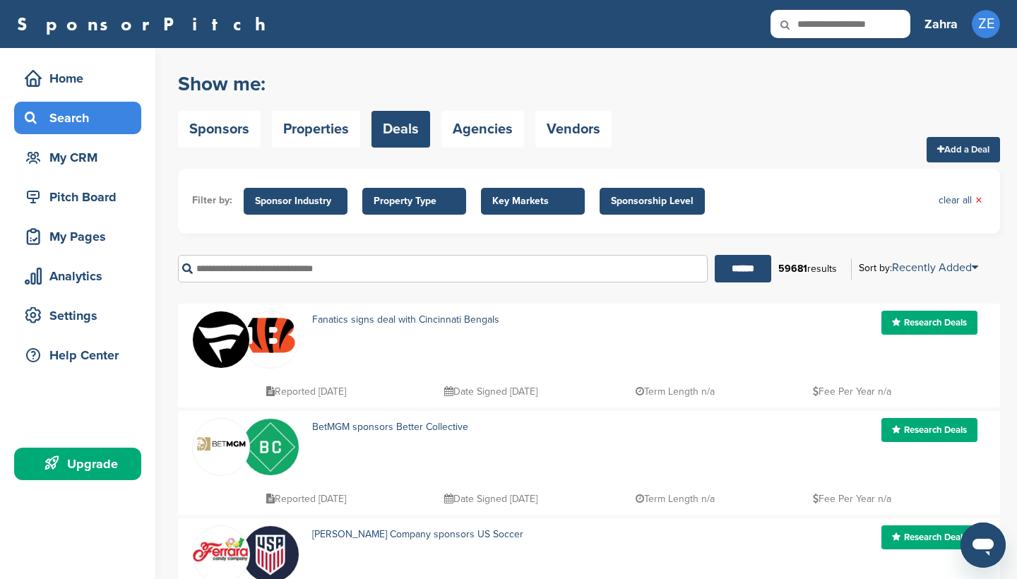
scroll to position [0, 0]
